Goal: Find specific page/section: Find specific page/section

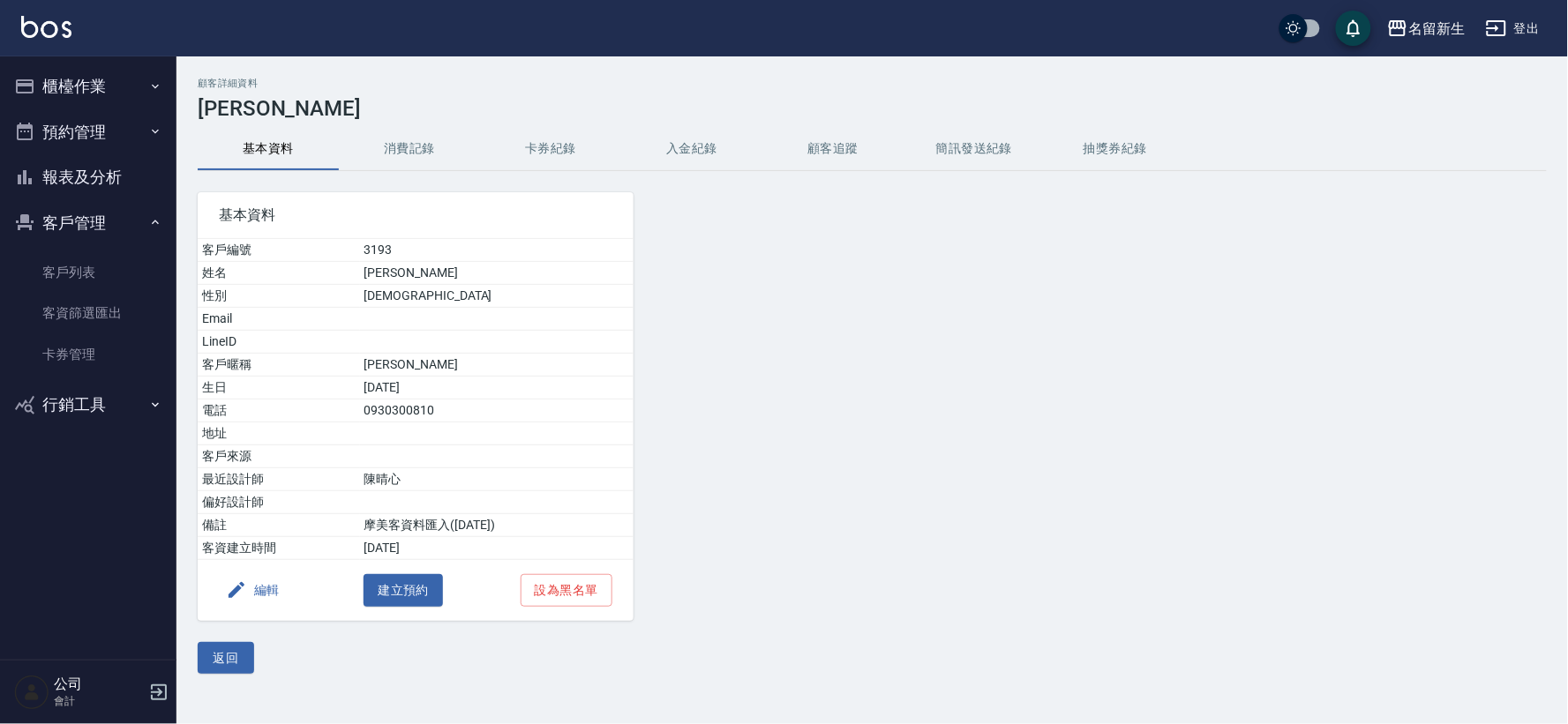
click at [98, 177] on button "報表及分析" at bounding box center [88, 177] width 162 height 46
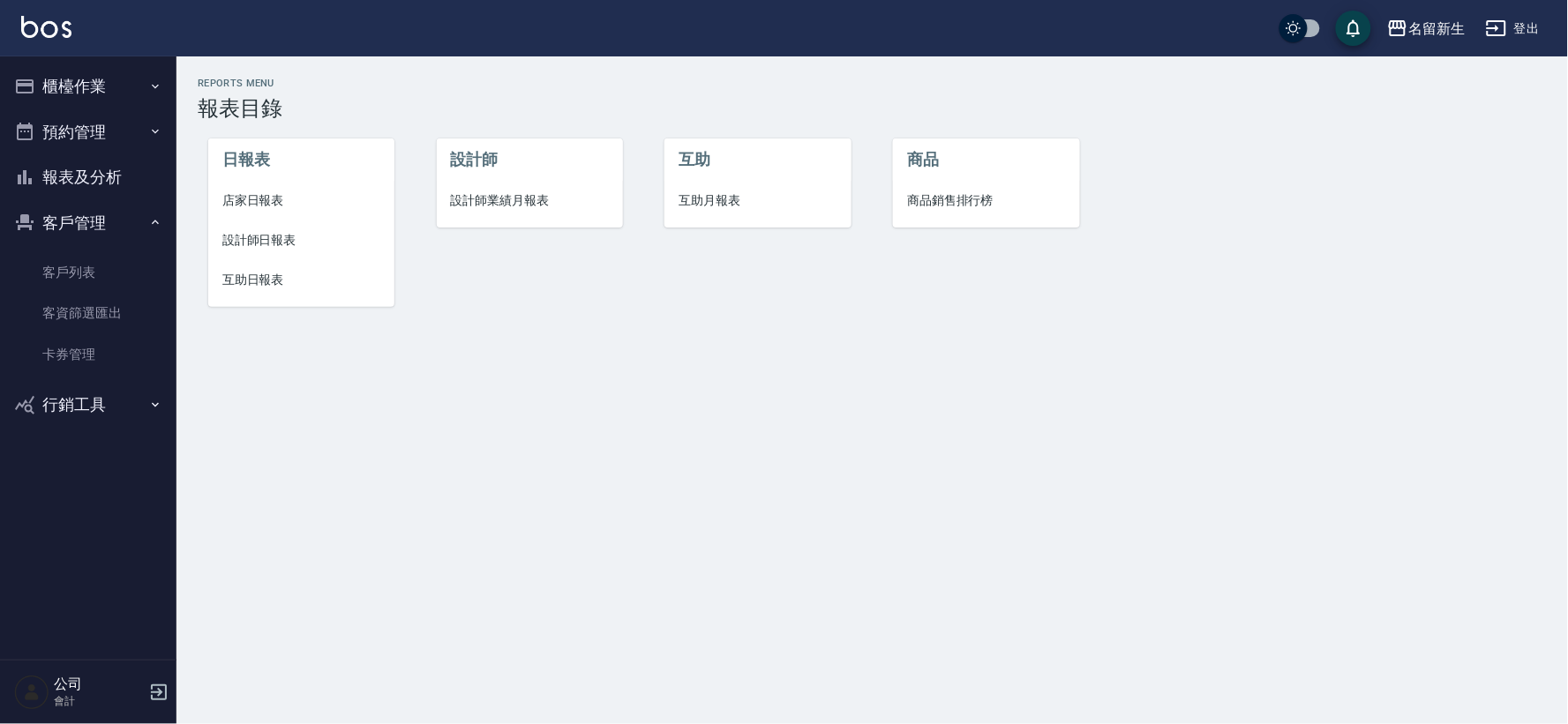
click at [280, 272] on span "互助日報表" at bounding box center [301, 279] width 158 height 19
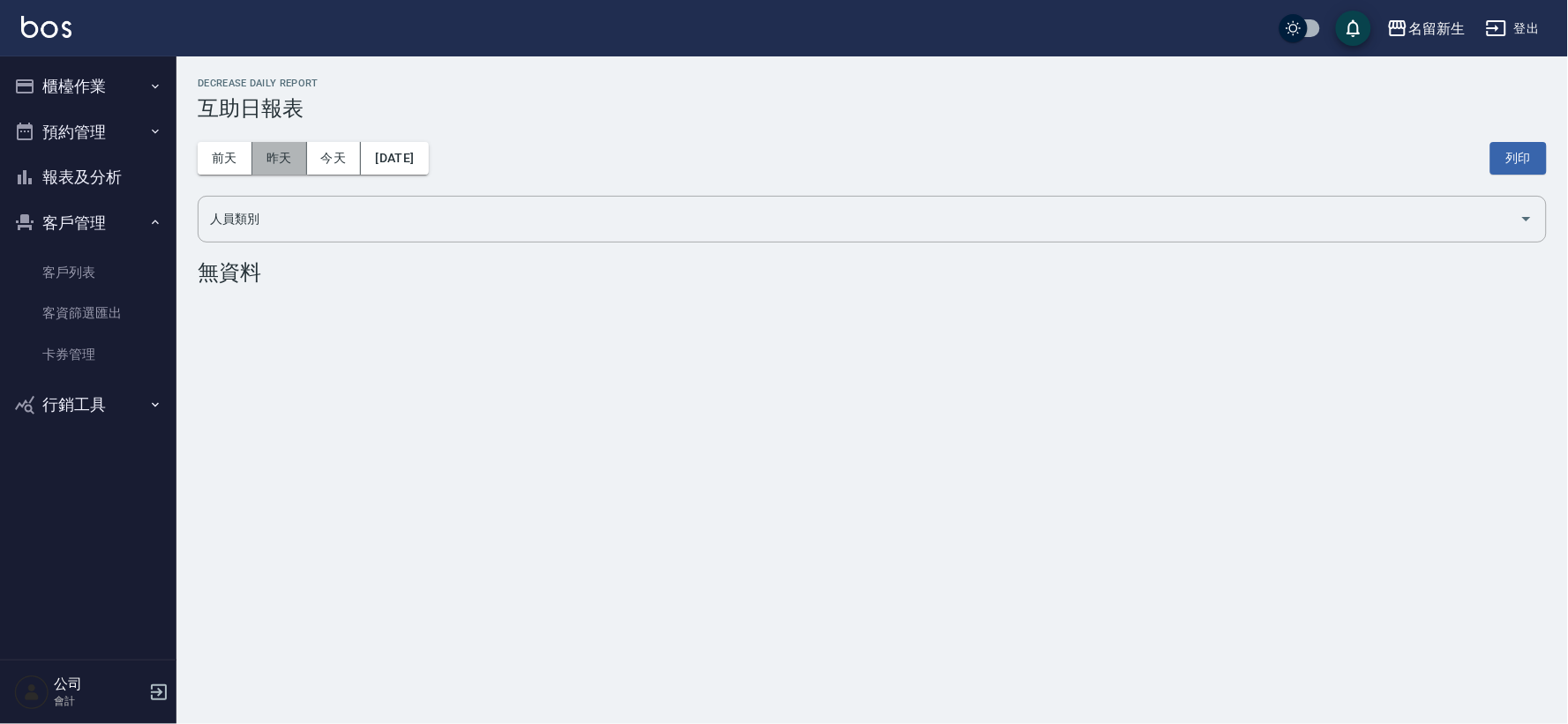
click at [283, 169] on button "昨天" at bounding box center [280, 157] width 55 height 32
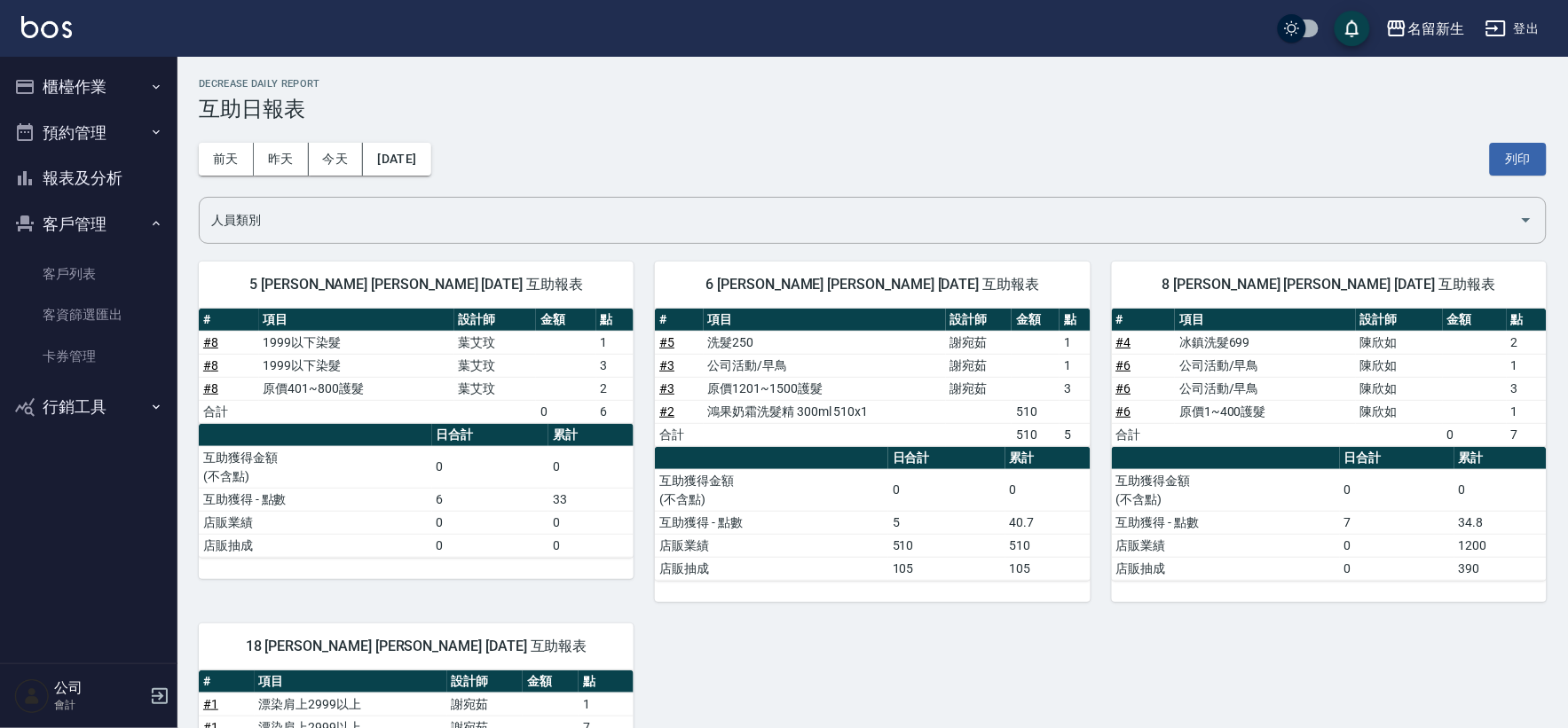
click at [102, 108] on button "櫃檯作業" at bounding box center [88, 86] width 163 height 46
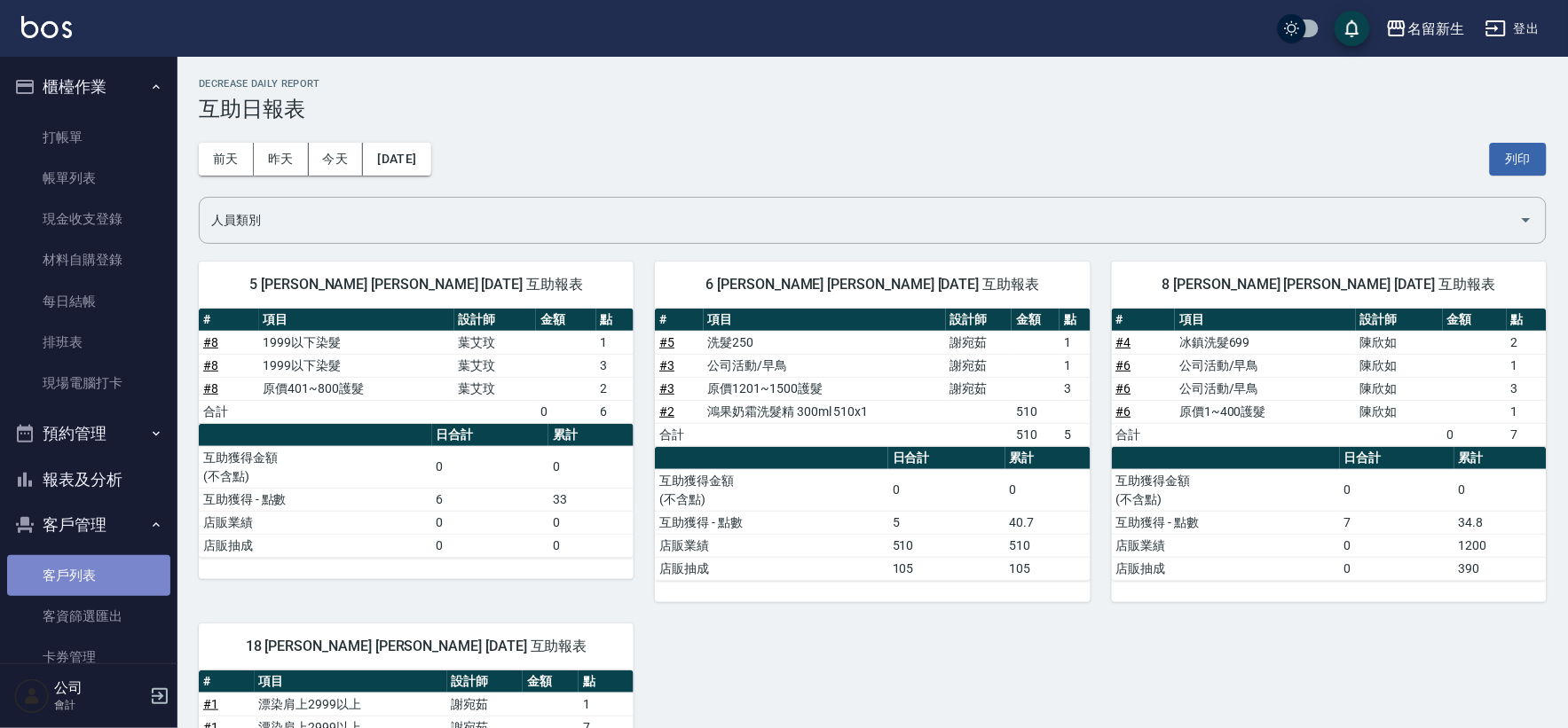
click at [122, 560] on link "客戶列表" at bounding box center [88, 576] width 163 height 41
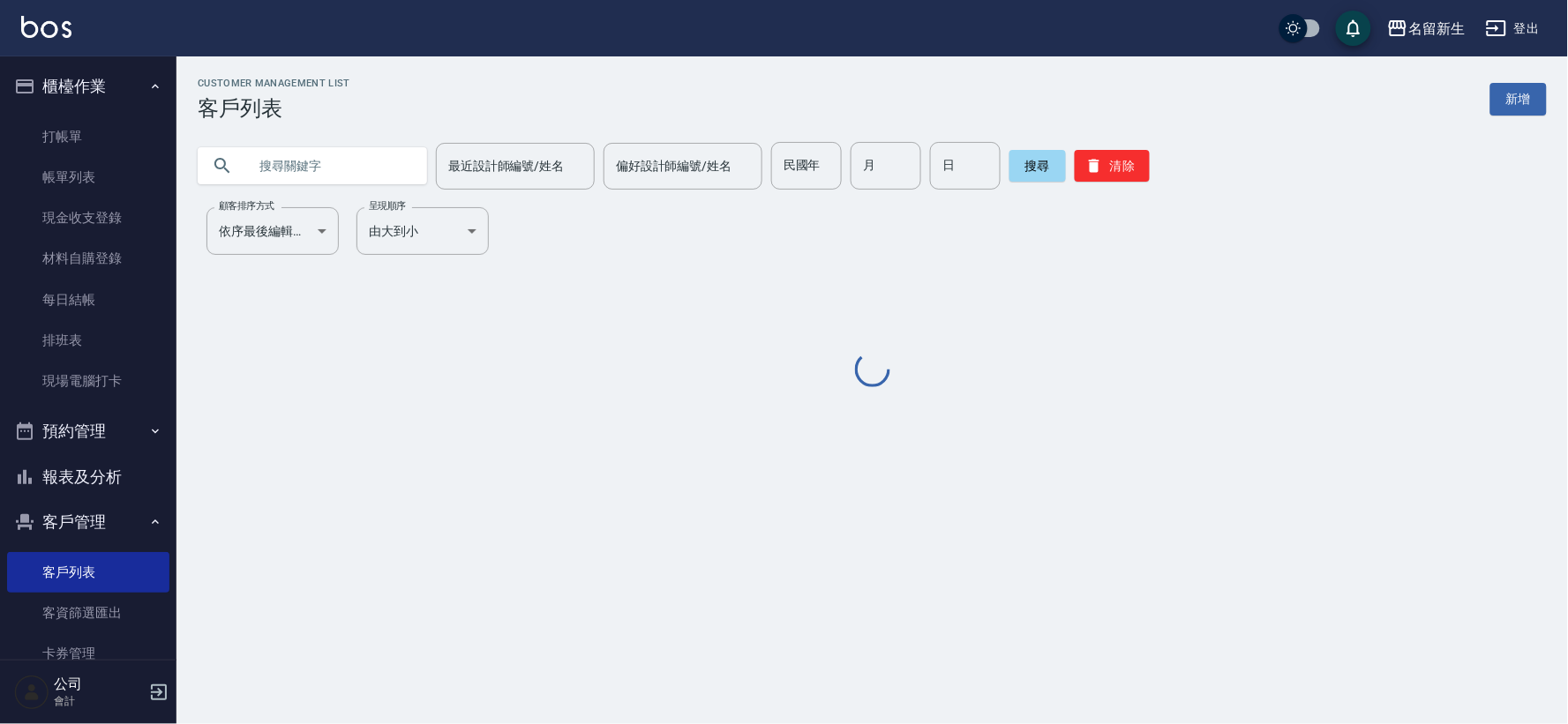
click at [73, 80] on button "櫃檯作業" at bounding box center [88, 86] width 162 height 46
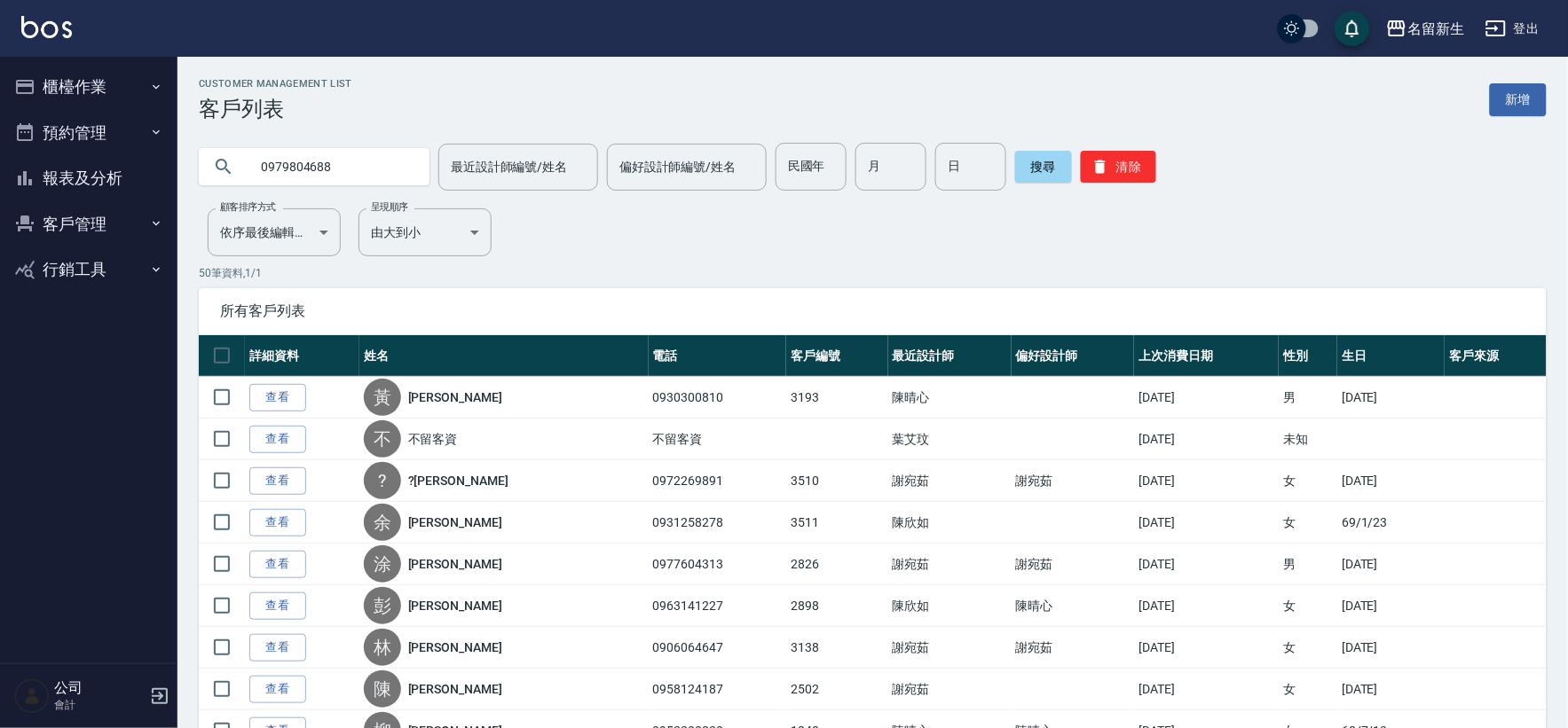
type input "0979804688"
type input "0978268828"
click at [335, 169] on input "text" at bounding box center [332, 166] width 167 height 48
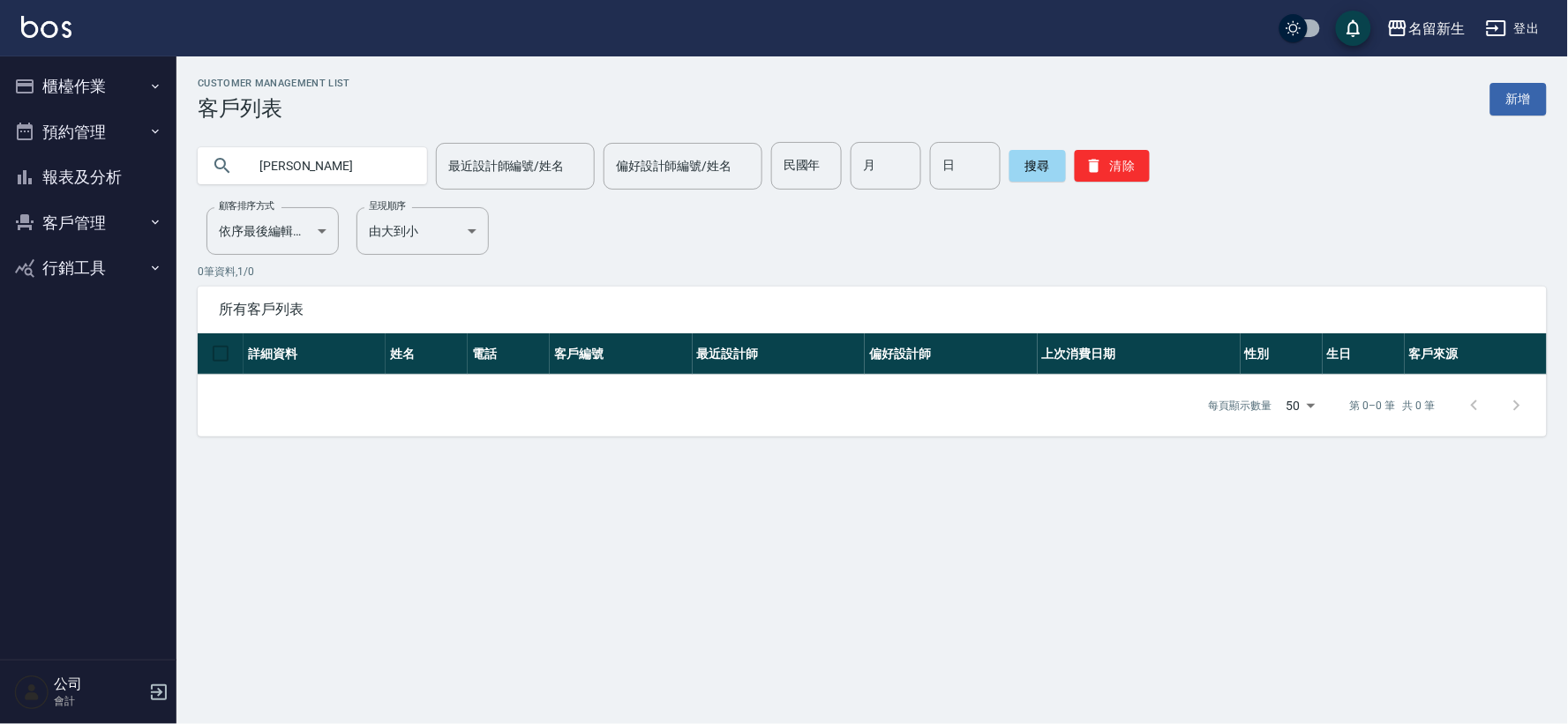
type input "[PERSON_NAME]"
